Goal: Task Accomplishment & Management: Complete application form

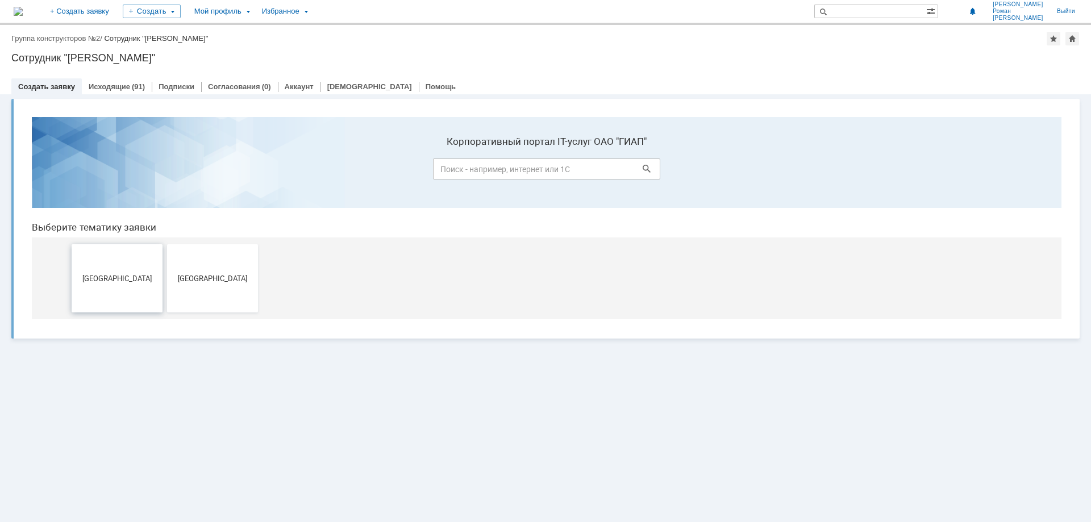
click at [116, 284] on button "[GEOGRAPHIC_DATA]" at bounding box center [117, 278] width 91 height 68
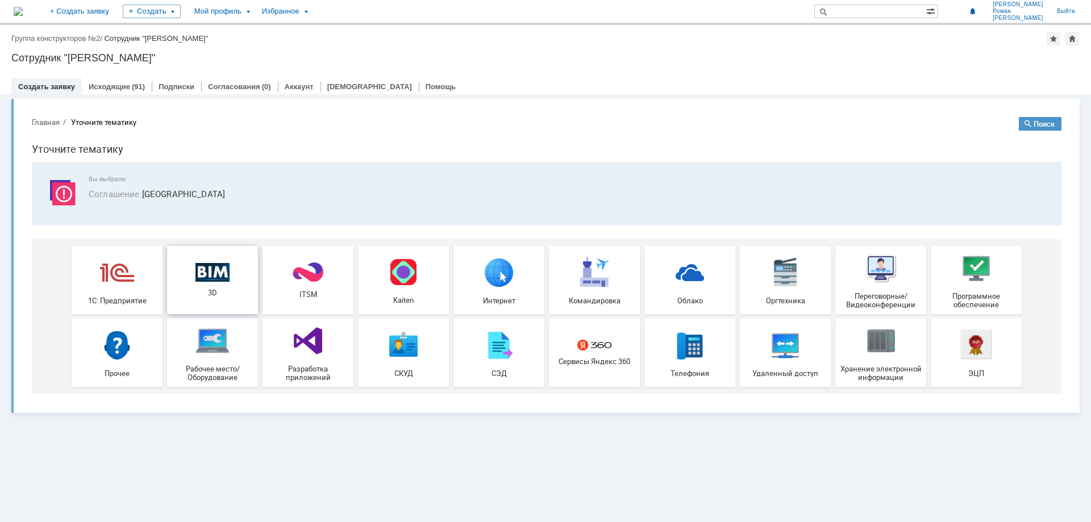
click at [222, 281] on img at bounding box center [213, 272] width 34 height 19
click at [123, 87] on link "Исходящие" at bounding box center [109, 86] width 41 height 9
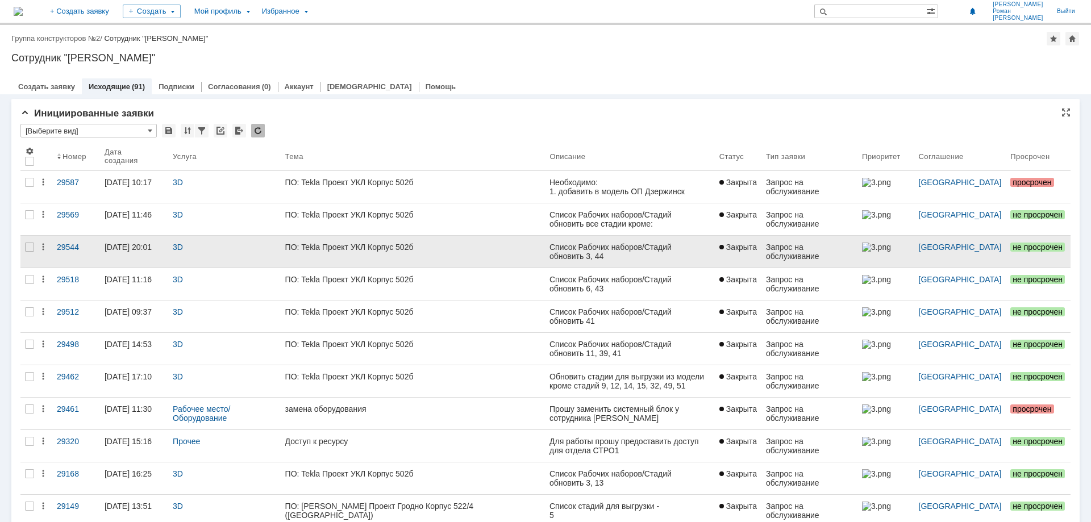
click at [334, 248] on div "ПО: Tekla Проект УКЛ Корпус 502б" at bounding box center [413, 247] width 256 height 9
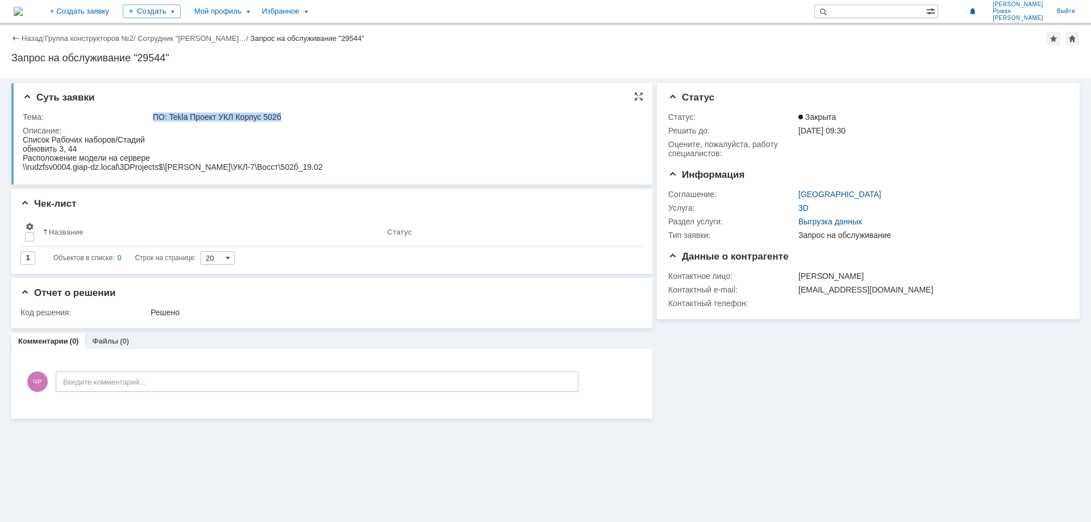
drag, startPoint x: 282, startPoint y: 118, endPoint x: 153, endPoint y: 120, distance: 128.5
click at [153, 120] on div "ПО: Tekla Проект УКЛ Корпус 502б" at bounding box center [394, 117] width 482 height 9
copy div "ПО: Tekla Проект УКЛ Корпус 502б"
click at [76, 148] on div "обновить 3, 44" at bounding box center [173, 148] width 300 height 9
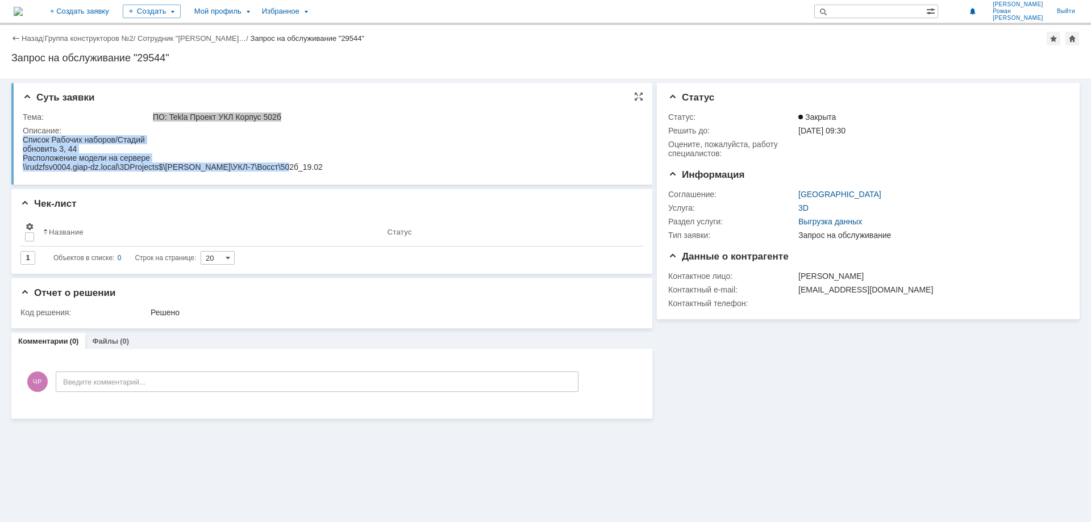
drag, startPoint x: 23, startPoint y: 139, endPoint x: 298, endPoint y: 170, distance: 276.9
click at [298, 170] on html "Список Рабочих наборов/Стадий обновить 3, 44 Расположение модели на сервере \\r…" at bounding box center [330, 153] width 614 height 36
copy body "Список Рабочих наборов/Стадий обновить 3, 44 Расположение модели на сервере \\r…"
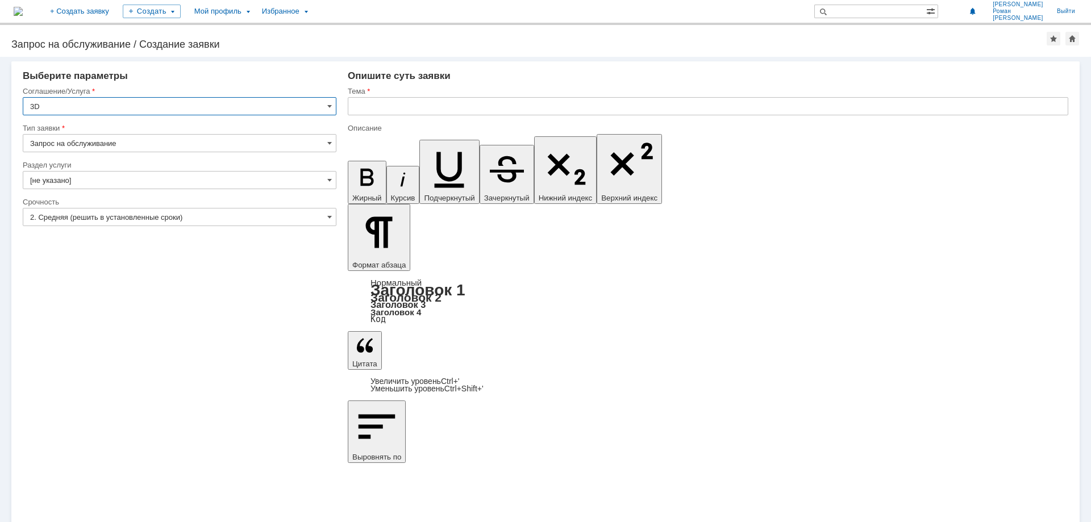
click at [126, 185] on input "[не указано]" at bounding box center [180, 180] width 314 height 18
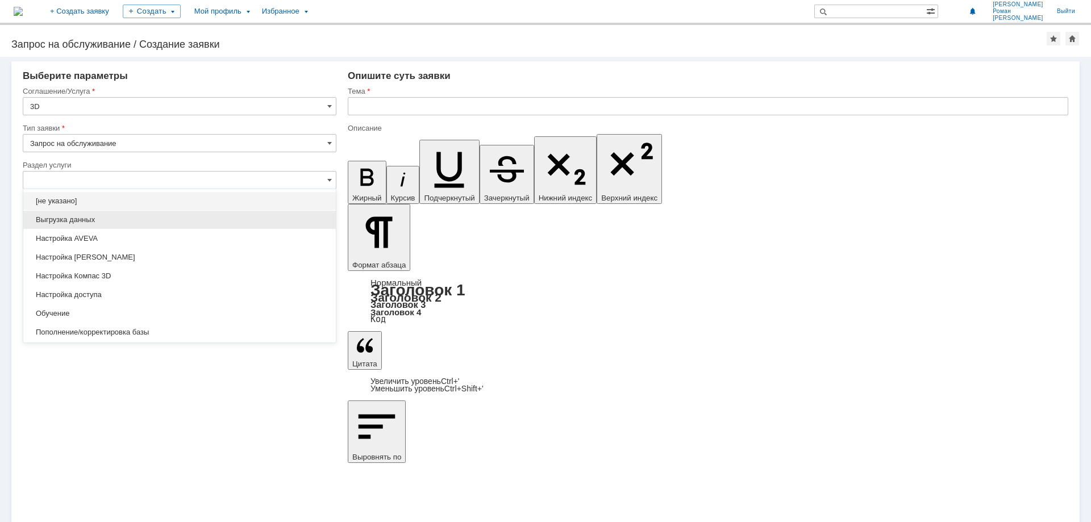
click at [96, 216] on span "Выгрузка данных" at bounding box center [179, 219] width 299 height 9
type input "Выгрузка данных"
type input "ПО: Revit/Tekla Проект ** Корпус **"
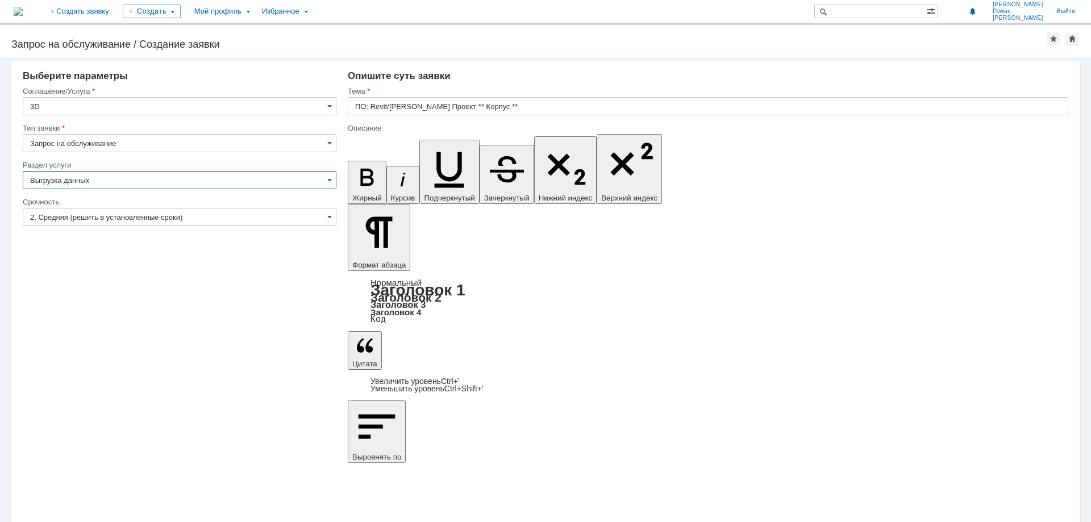
type input "Выгрузка данных"
paste input "Tekla Проект УКЛ Корпус 502б"
type input "ПО: Tekla Проект УКЛ Корпус 502б"
drag, startPoint x: 418, startPoint y: 4077, endPoint x: 325, endPoint y: 4048, distance: 97.6
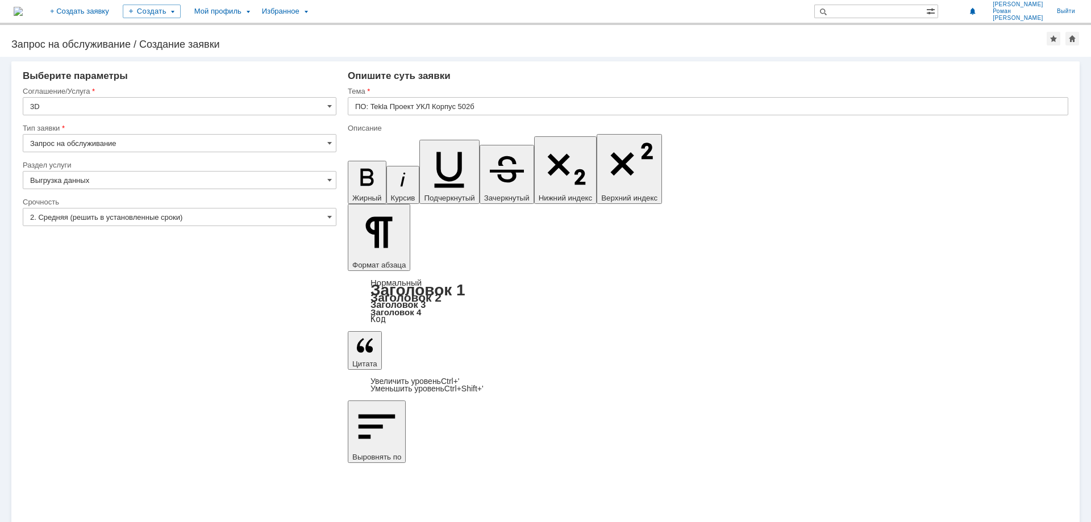
drag, startPoint x: 396, startPoint y: 4069, endPoint x: 414, endPoint y: 4072, distance: 17.8
